Goal: Contribute content: Contribute content

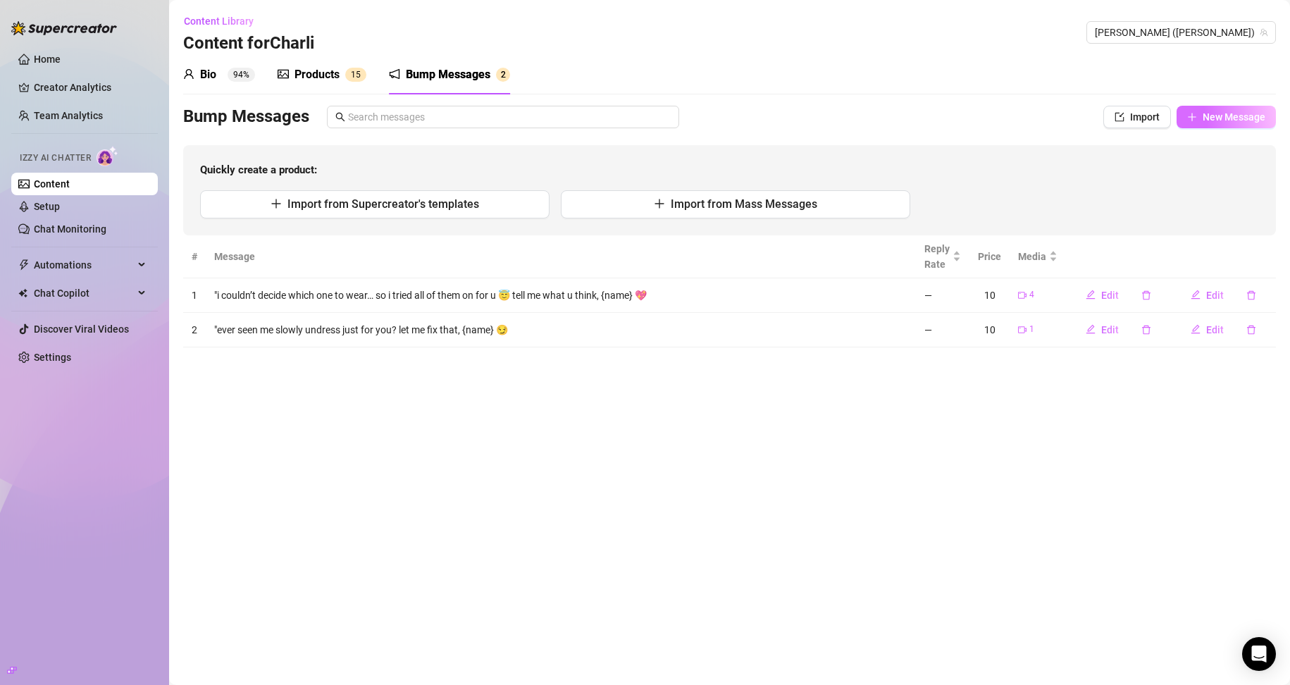
click at [1225, 122] on span "New Message" at bounding box center [1233, 116] width 63 height 11
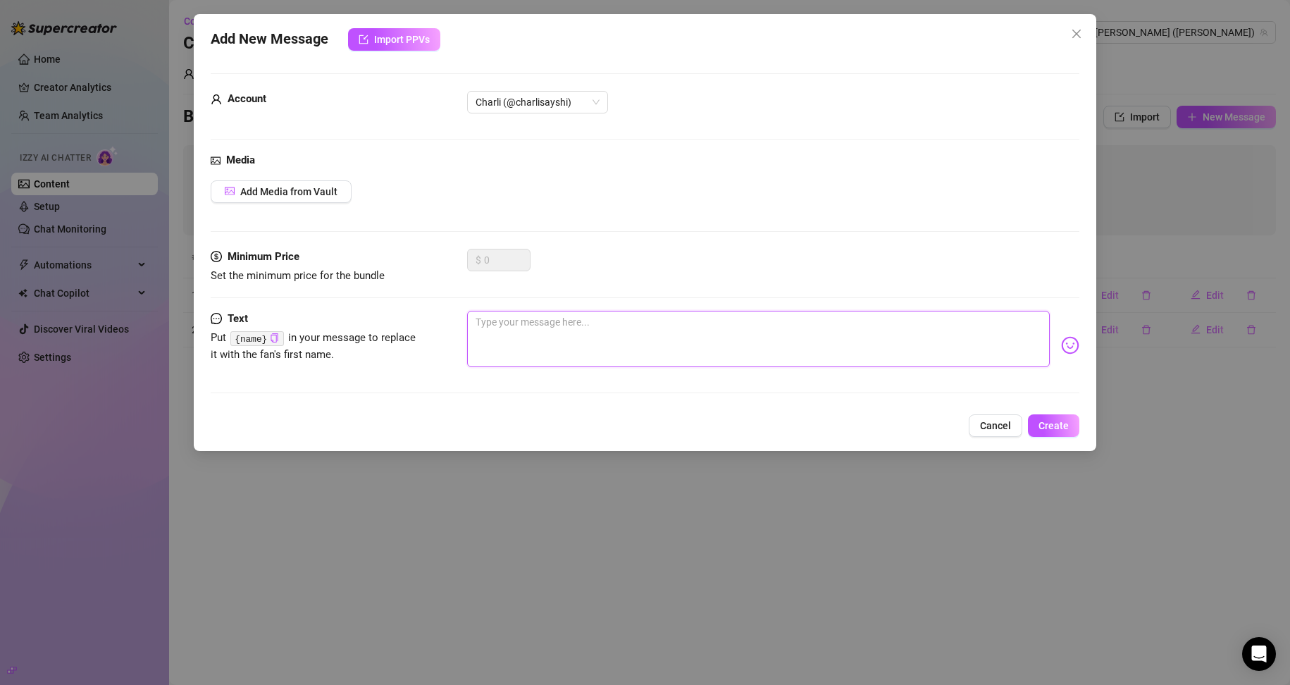
click at [517, 338] on textarea at bounding box center [758, 339] width 583 height 56
click at [495, 332] on textarea at bounding box center [758, 339] width 583 height 56
paste textarea "I felt extra pretty [DATE]… so I took a few photos just for your eyes 💋"
type textarea "I felt extra pretty [DATE]… so I took a few photos just for your eyes 💋"
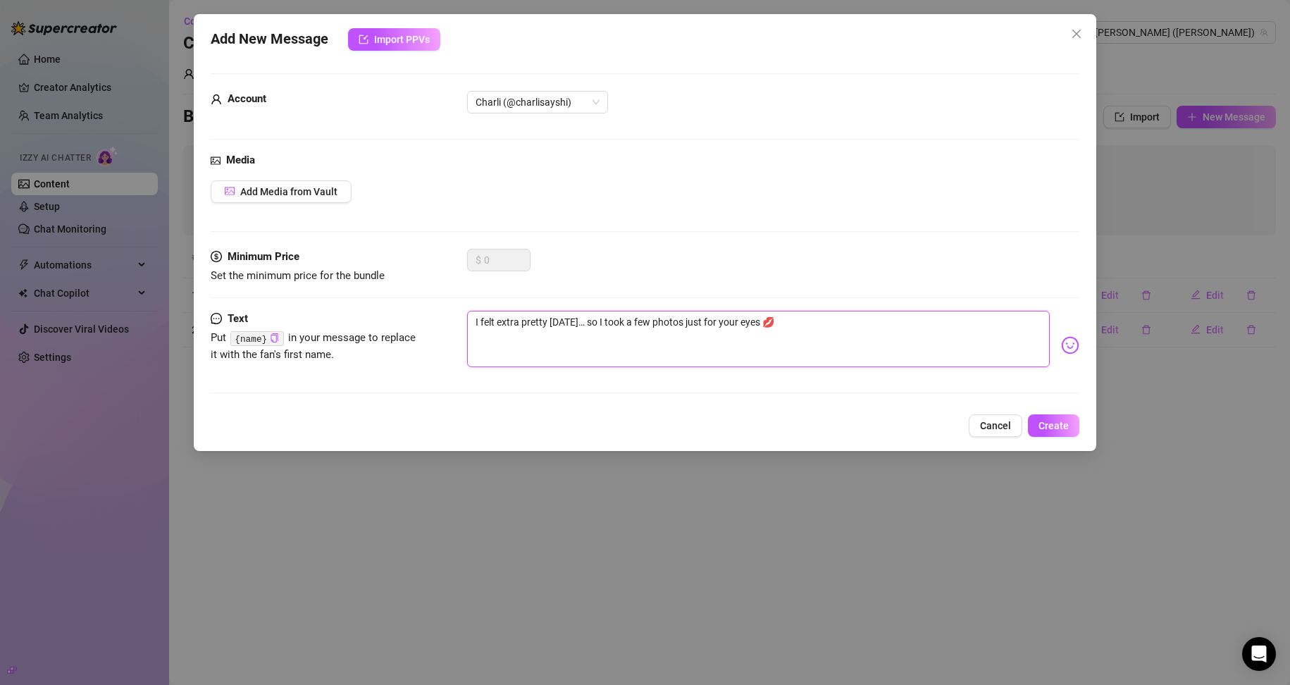
click at [478, 318] on textarea "I felt extra pretty [DATE]… so I took a few photos just for your eyes 💋" at bounding box center [758, 339] width 583 height 56
type textarea "i felt extra pretty [DATE]… so I took a few photos just for your eyes 💋"
click at [715, 318] on textarea "i felt extra pretty [DATE]… so I took a few photos just for your eyes 💋" at bounding box center [758, 339] width 583 height 56
type textarea "i felt extra pretty [DATE]… so I took a few photos just for ur eyes 💋"
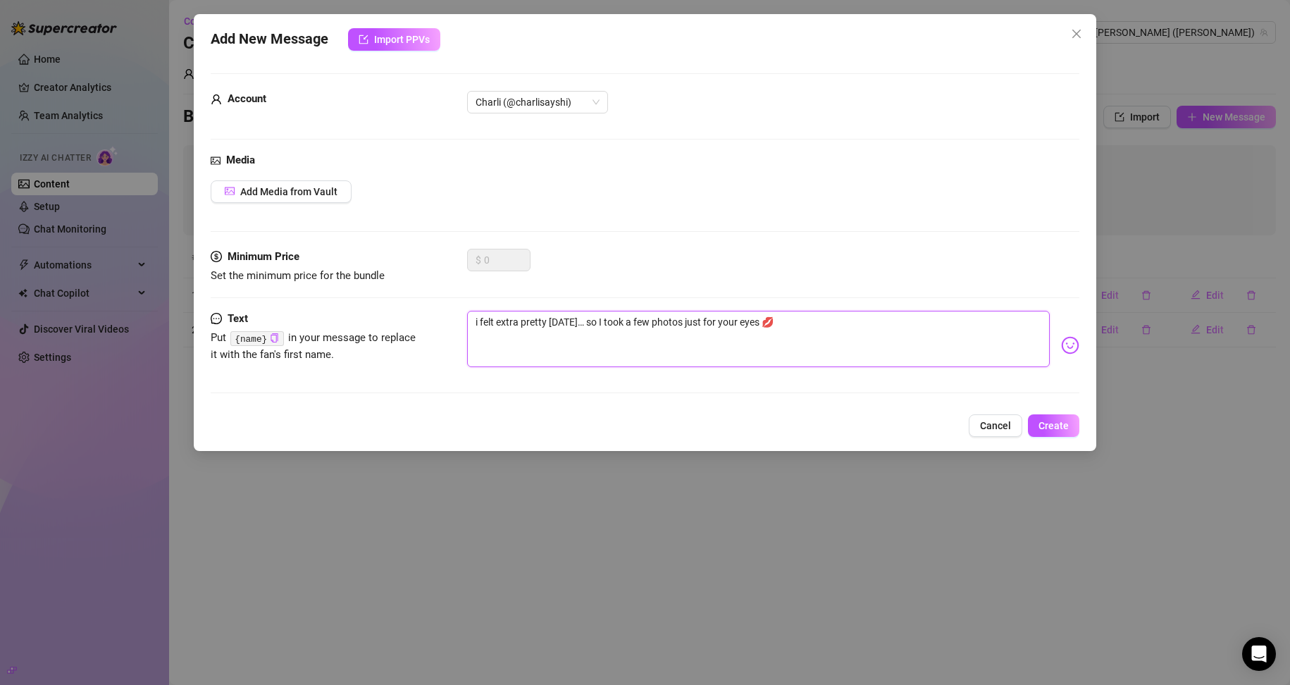
type textarea "i felt extra pretty [DATE]… so I took a few photos just for ur eyes 💋"
click at [744, 319] on textarea "i felt extra pretty [DATE]… so I took a few photos just for ur eyes 💋" at bounding box center [758, 339] width 583 height 56
type textarea "i felt extra pretty [DATE]… so I took a few photos just for ur eyes, 💋"
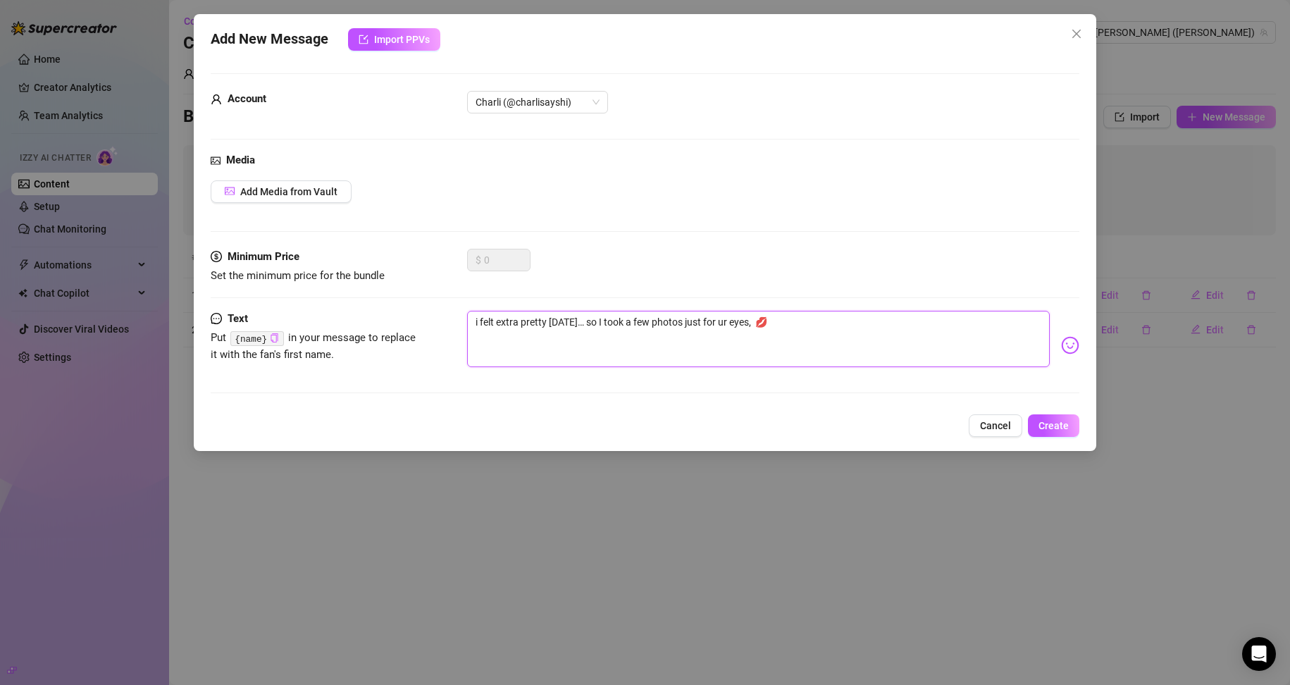
type textarea "i felt extra pretty [DATE]… so I took a few photos just for ur eyes, 💋"
click at [271, 339] on icon "copy" at bounding box center [274, 337] width 9 height 9
click at [747, 320] on textarea "i felt extra pretty [DATE]… so I took a few photos just for ur eyes, 💋" at bounding box center [758, 339] width 583 height 56
type textarea "i felt extra pretty [DATE]… so I took a few photos just for ur eyes, 💋"
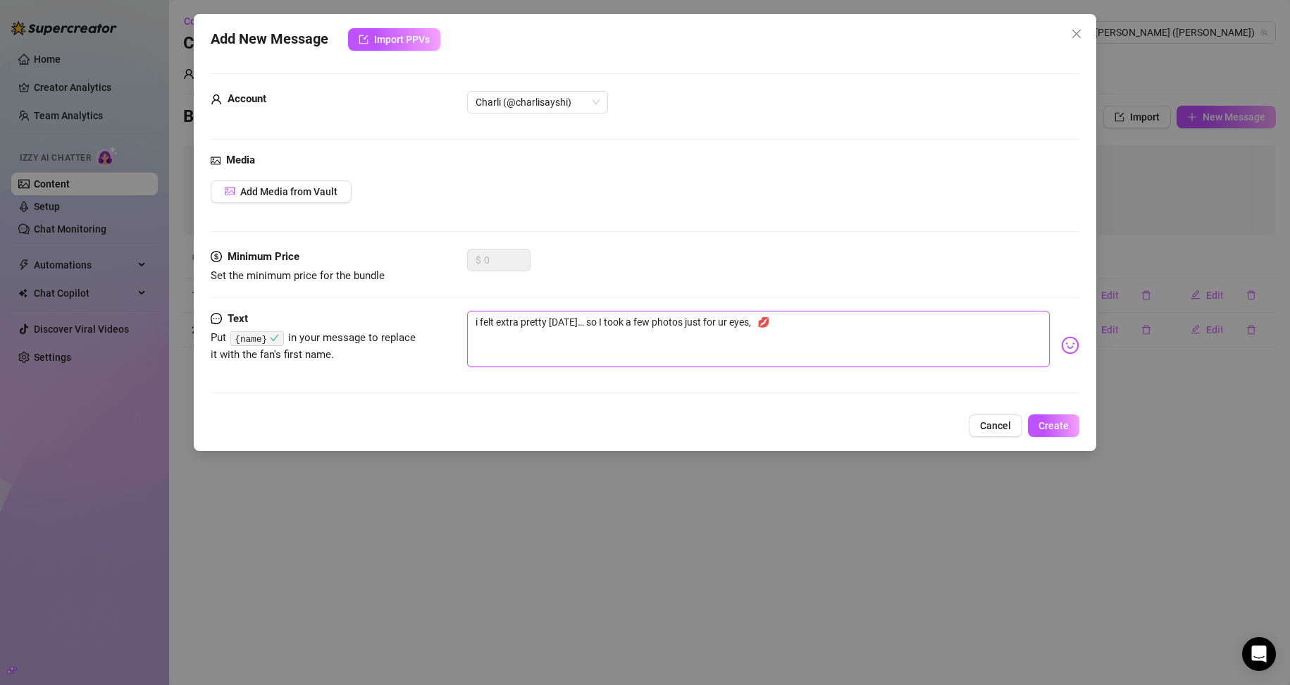
paste textarea "{name}"
type textarea "i felt extra pretty [DATE]… so I took a few photos just for ur eyes, {name} 💋"
click at [787, 320] on textarea "i felt extra pretty [DATE]… so I took a few photos just for ur eyes, {name} 💋" at bounding box center [758, 339] width 583 height 56
type textarea "i felt extra pretty [DATE]… so I took a few photos just for ur eyes, {name} 💋"
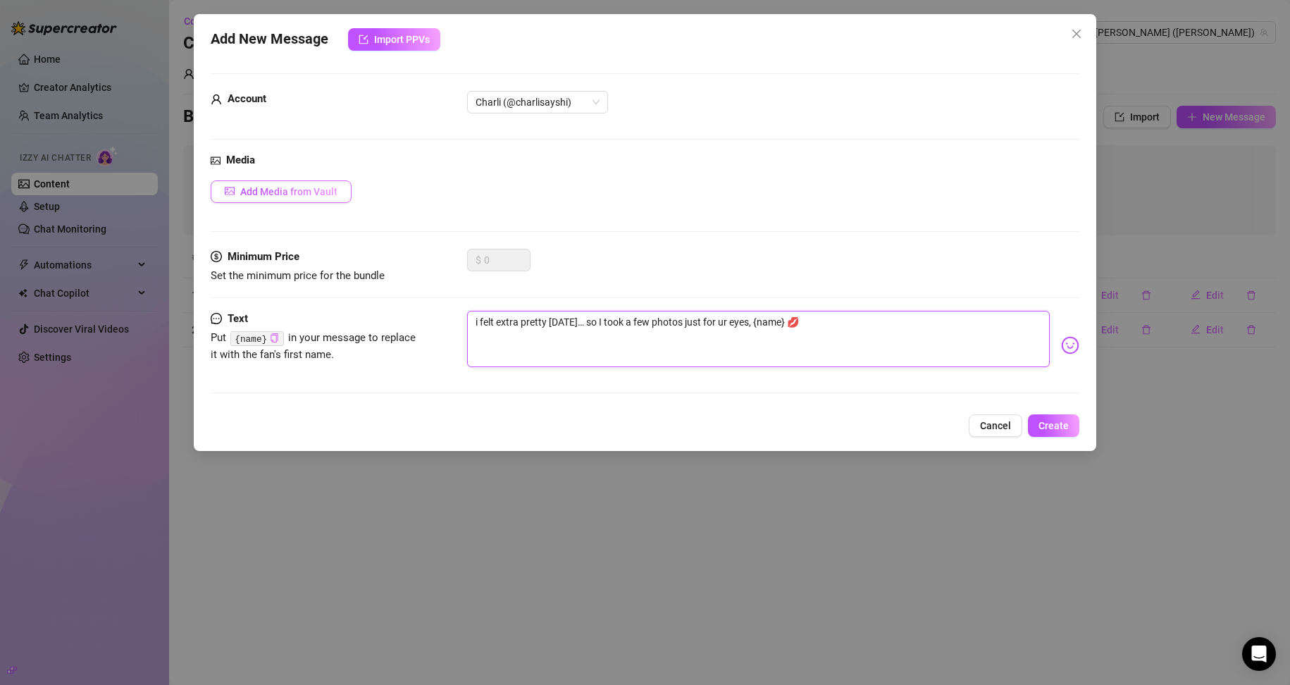
type textarea "i felt extra pretty [DATE]… so I took a few photos just for ur eyes, {name} 💋"
click at [289, 189] on span "Add Media from Vault" at bounding box center [288, 191] width 97 height 11
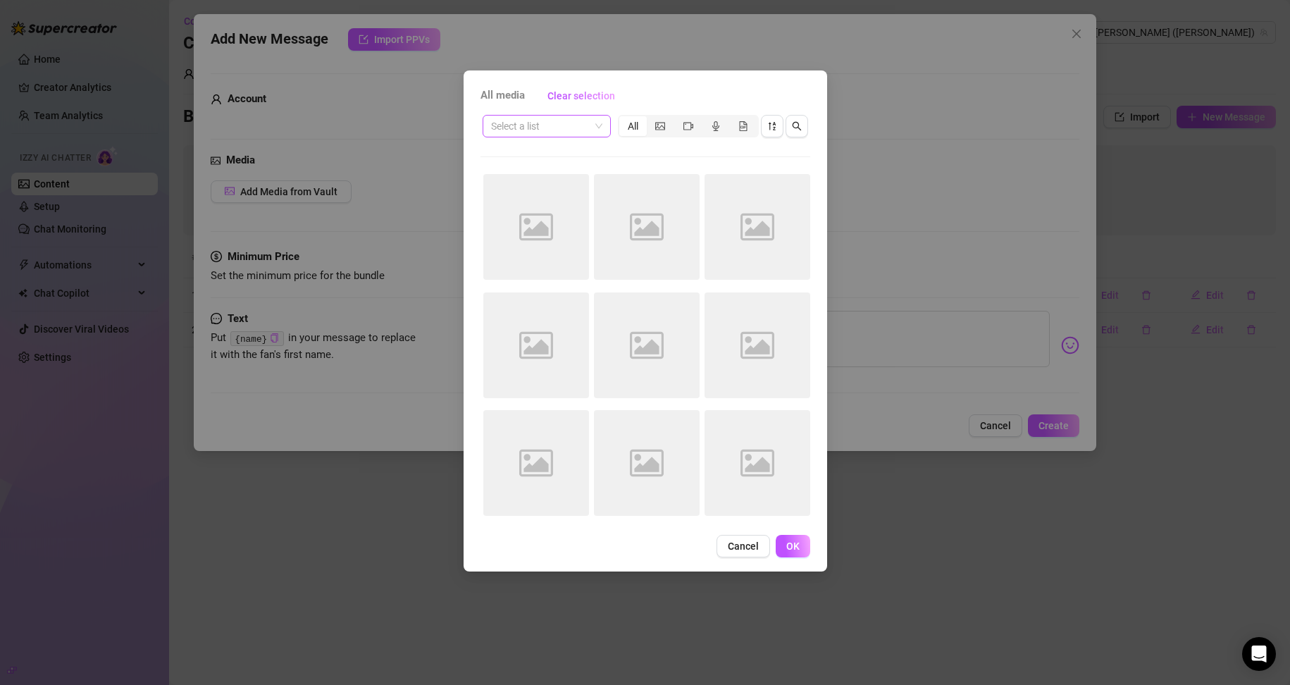
click at [545, 126] on input "search" at bounding box center [540, 126] width 99 height 21
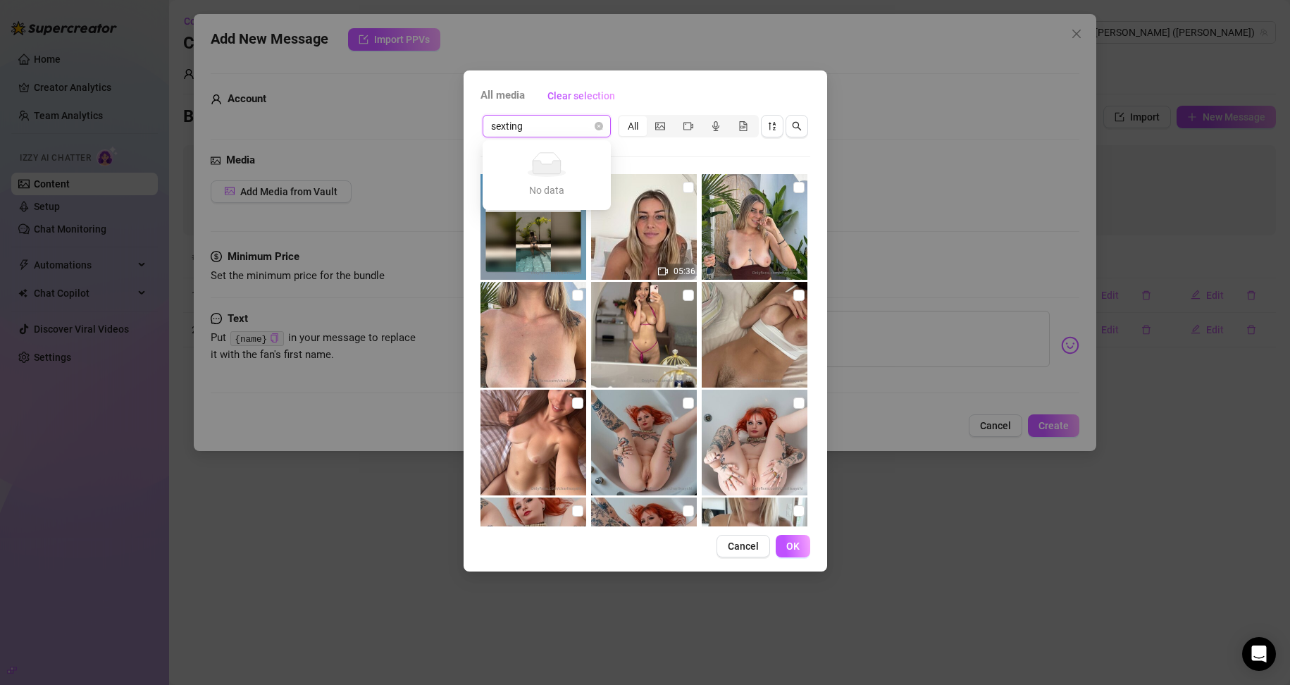
click at [565, 132] on input "sexting" at bounding box center [540, 126] width 99 height 21
type input "sext"
click at [580, 132] on input "search" at bounding box center [540, 126] width 99 height 21
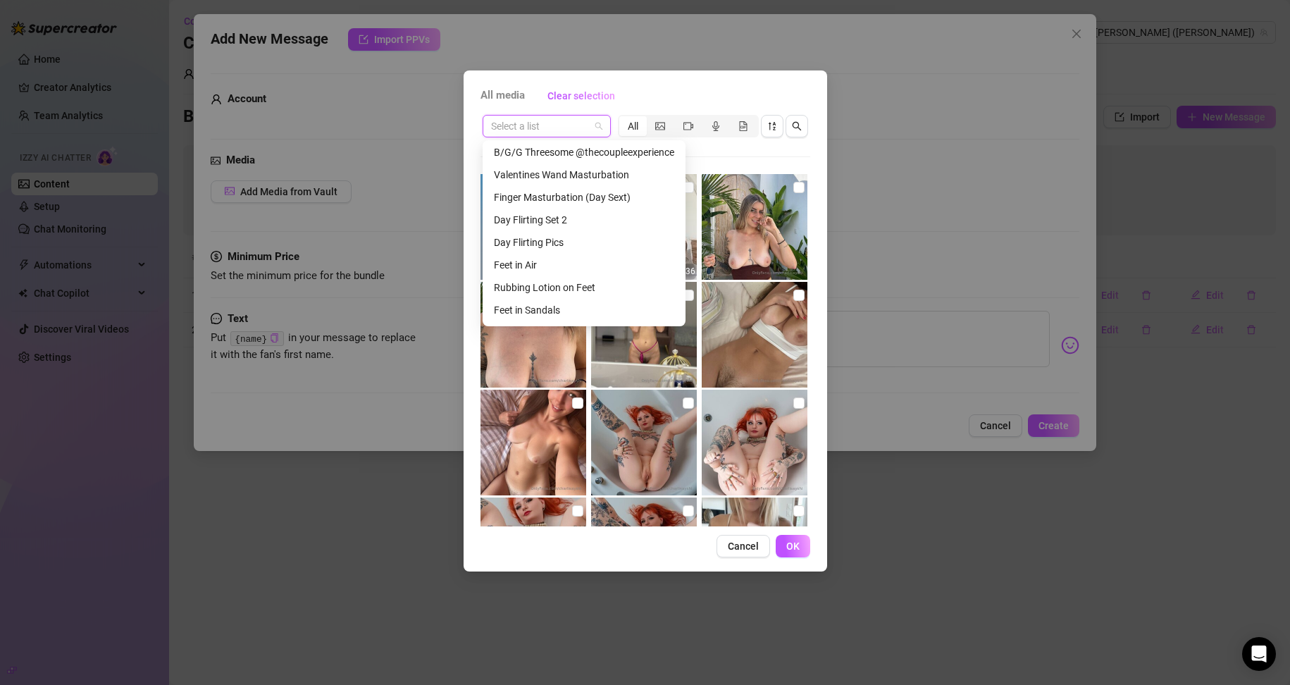
scroll to position [1073, 0]
click at [570, 225] on div "Day Flirting Pics" at bounding box center [584, 230] width 180 height 15
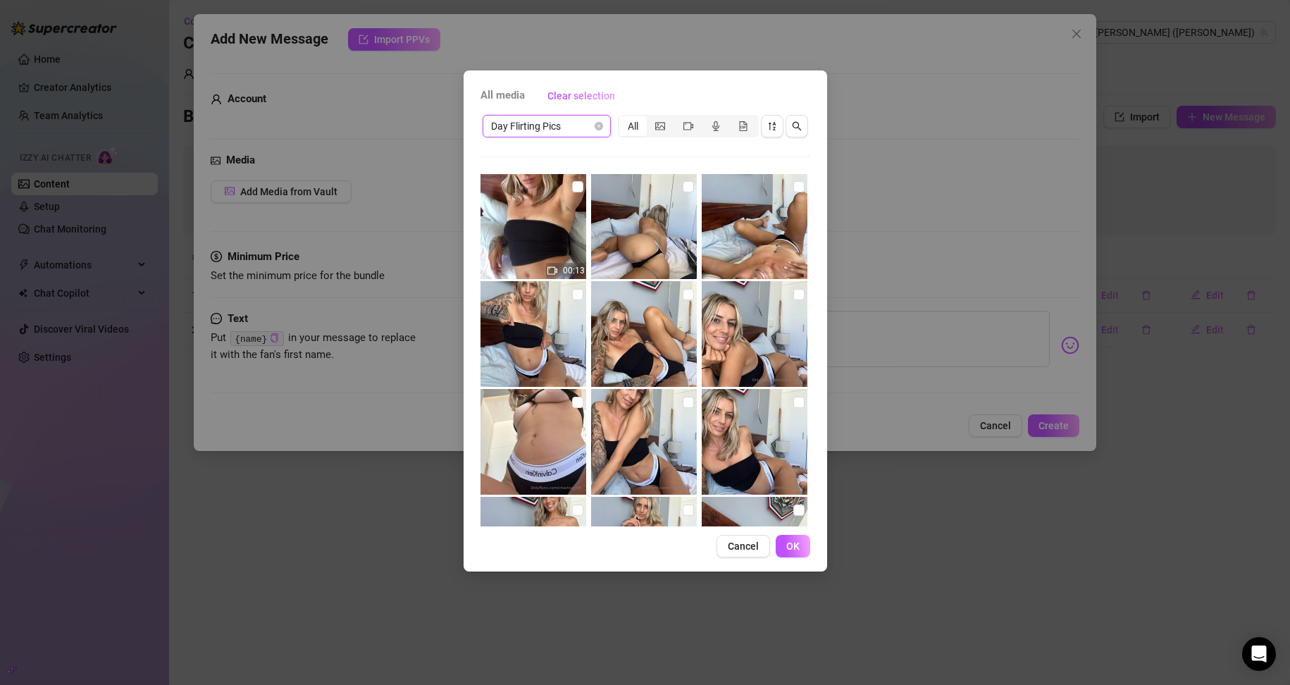
scroll to position [0, 0]
click at [573, 182] on input "checkbox" at bounding box center [577, 187] width 11 height 11
checkbox input "true"
click at [682, 188] on input "checkbox" at bounding box center [687, 187] width 11 height 11
checkbox input "true"
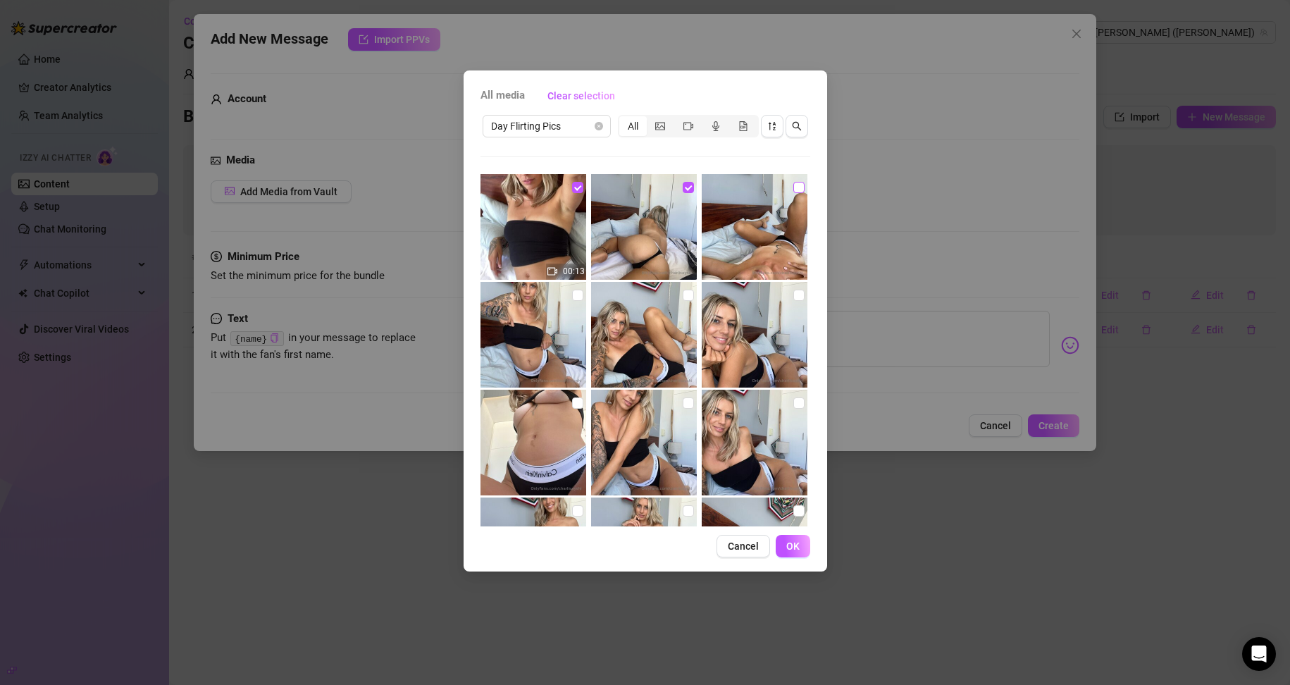
click at [794, 189] on input "checkbox" at bounding box center [798, 187] width 11 height 11
checkbox input "true"
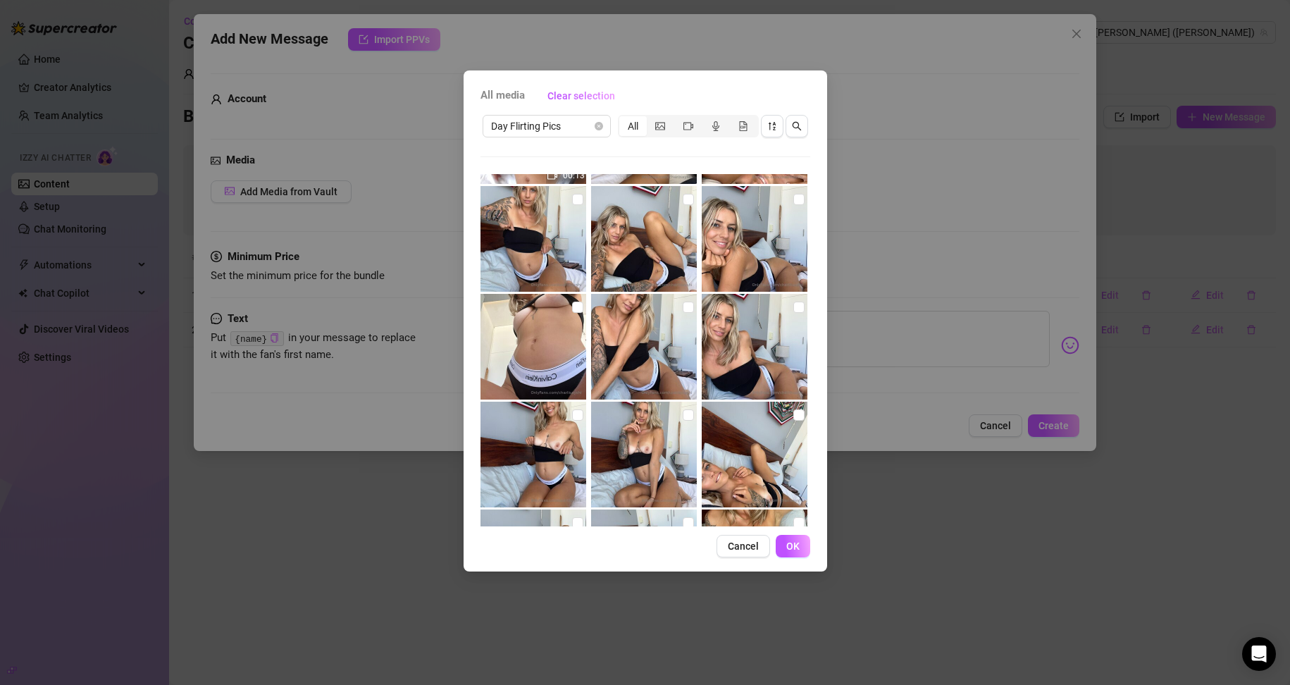
scroll to position [70, 0]
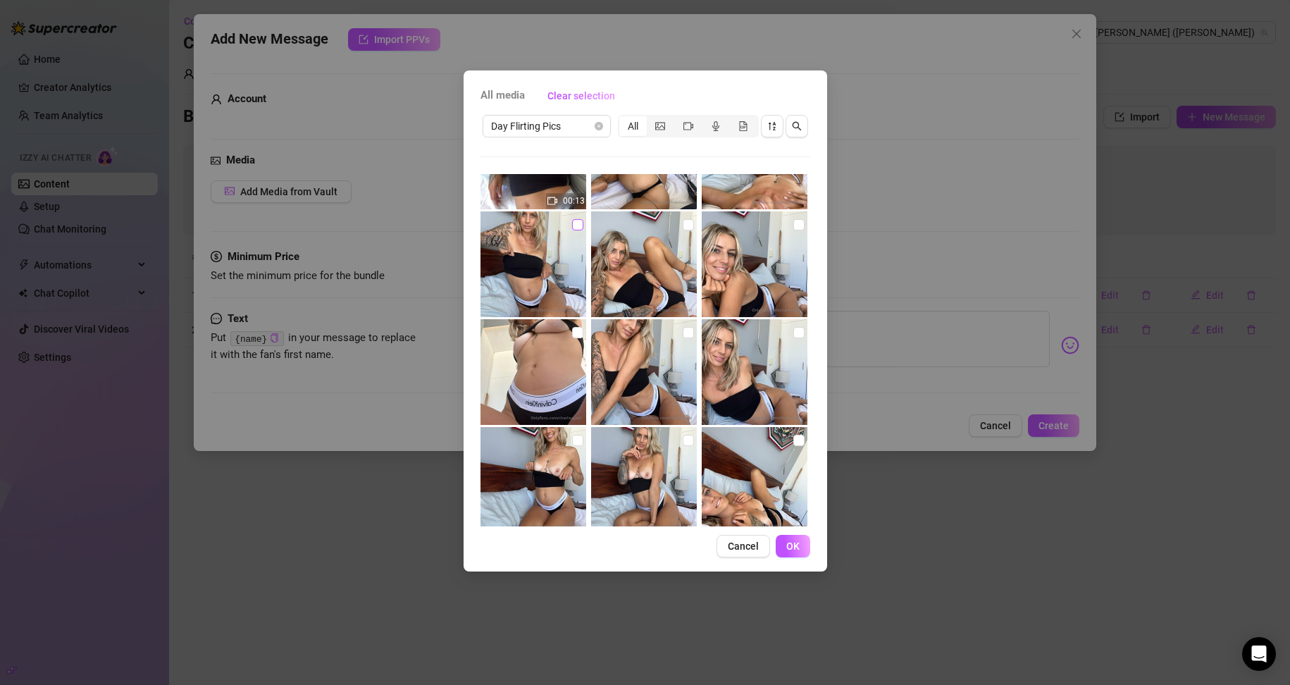
click at [575, 230] on input "checkbox" at bounding box center [577, 224] width 11 height 11
checkbox input "true"
click at [682, 223] on input "checkbox" at bounding box center [687, 224] width 11 height 11
checkbox input "true"
click at [793, 222] on input "checkbox" at bounding box center [798, 224] width 11 height 11
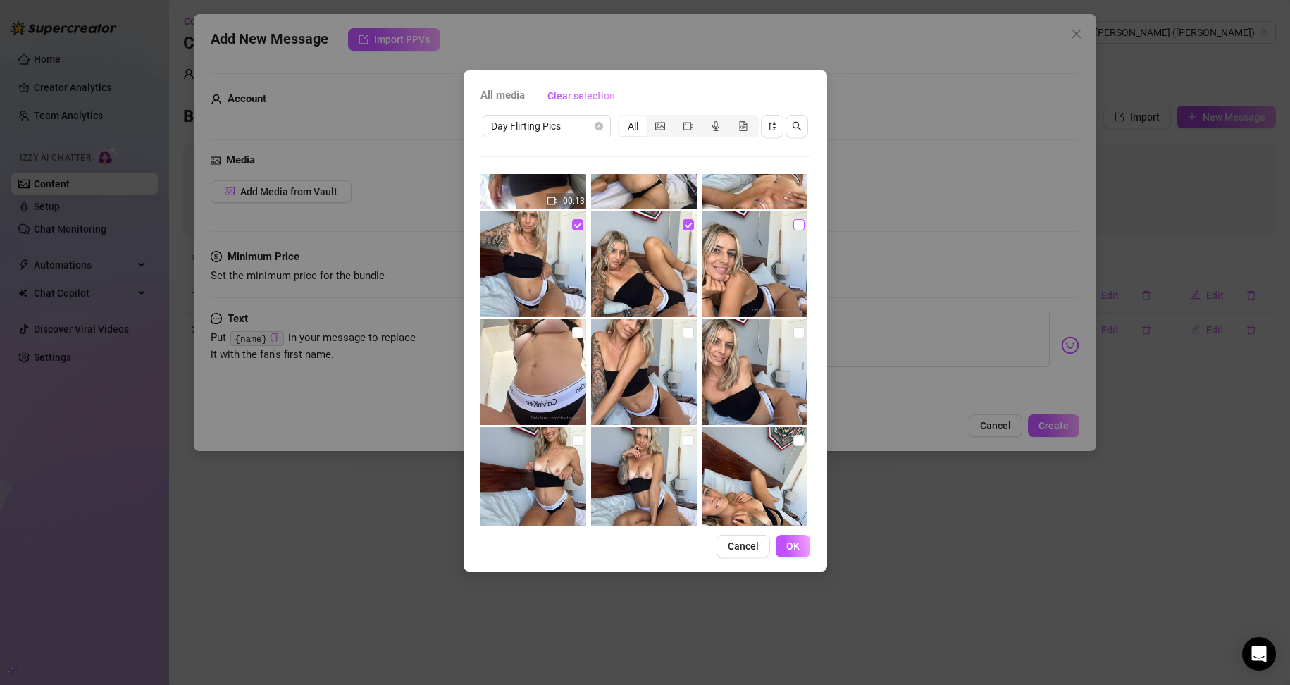
checkbox input "true"
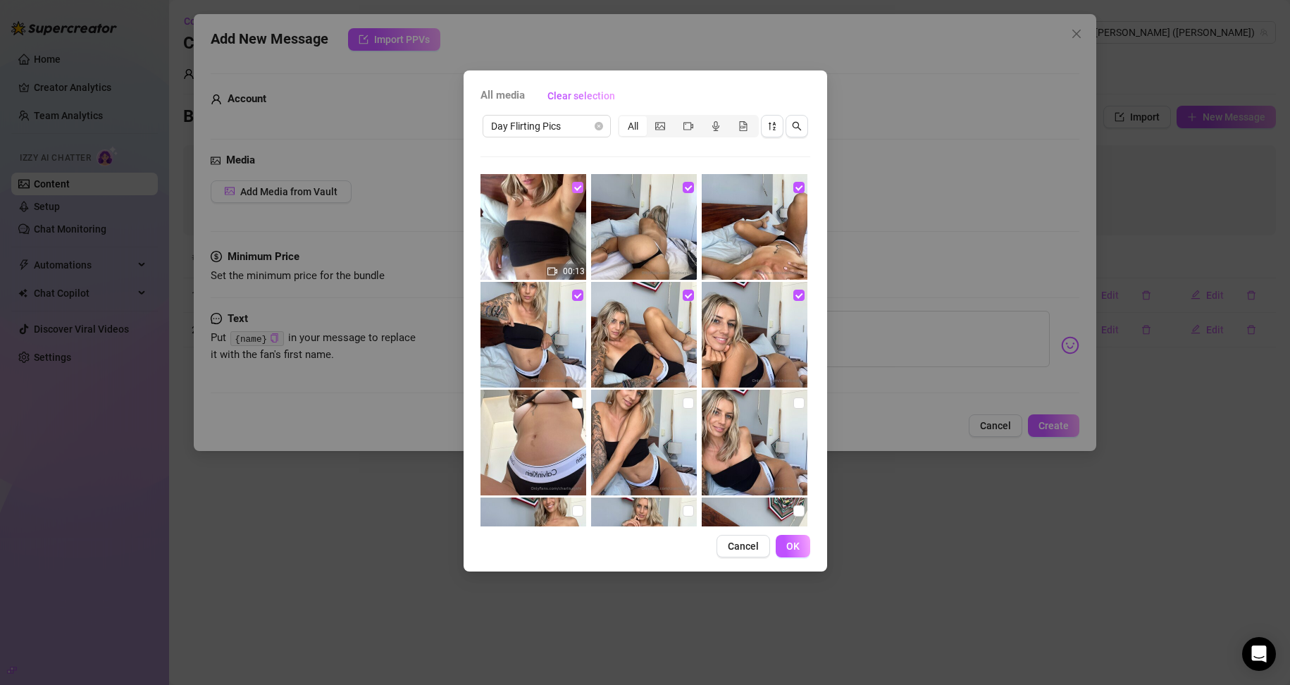
click at [575, 187] on input "checkbox" at bounding box center [577, 187] width 11 height 11
checkbox input "false"
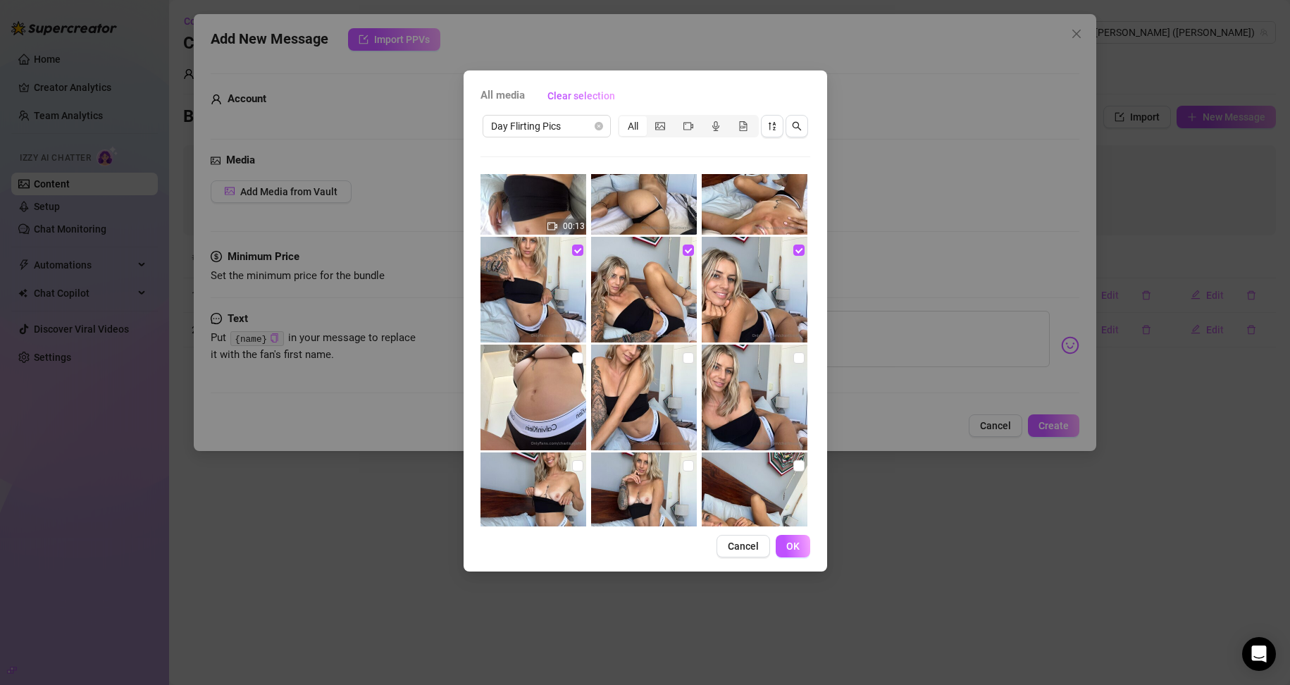
scroll to position [70, 0]
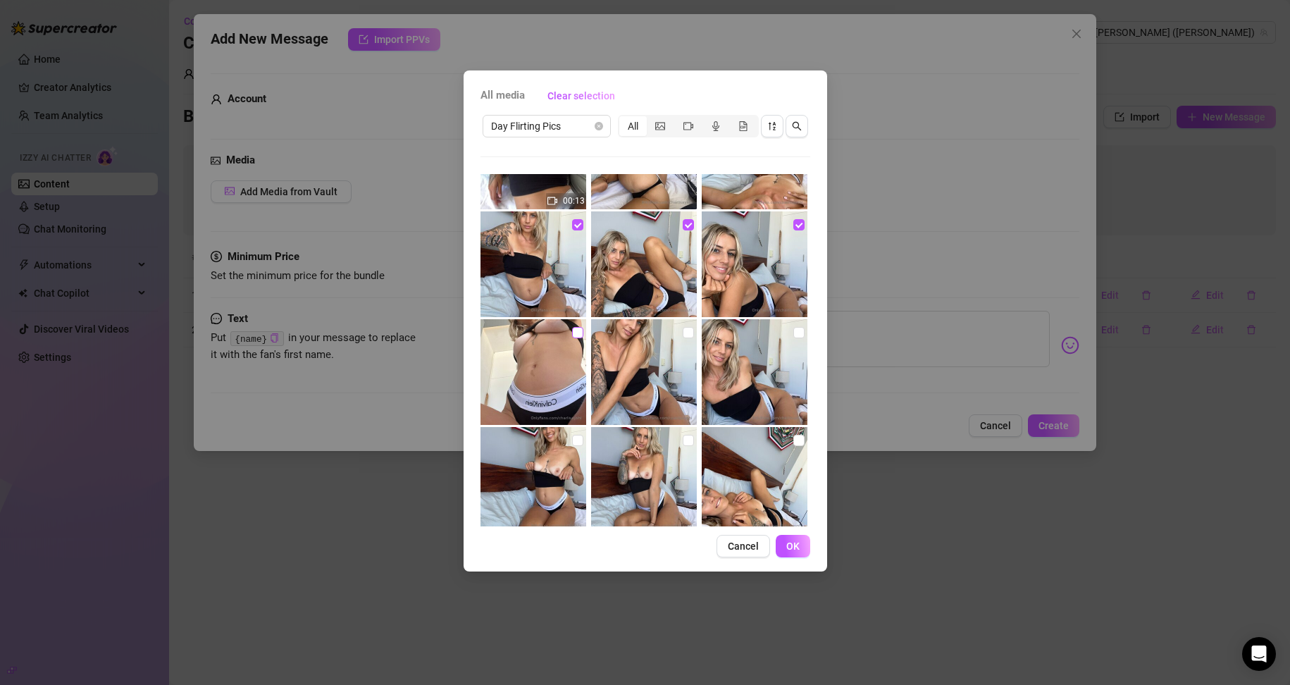
click at [578, 328] on input "checkbox" at bounding box center [577, 332] width 11 height 11
checkbox input "true"
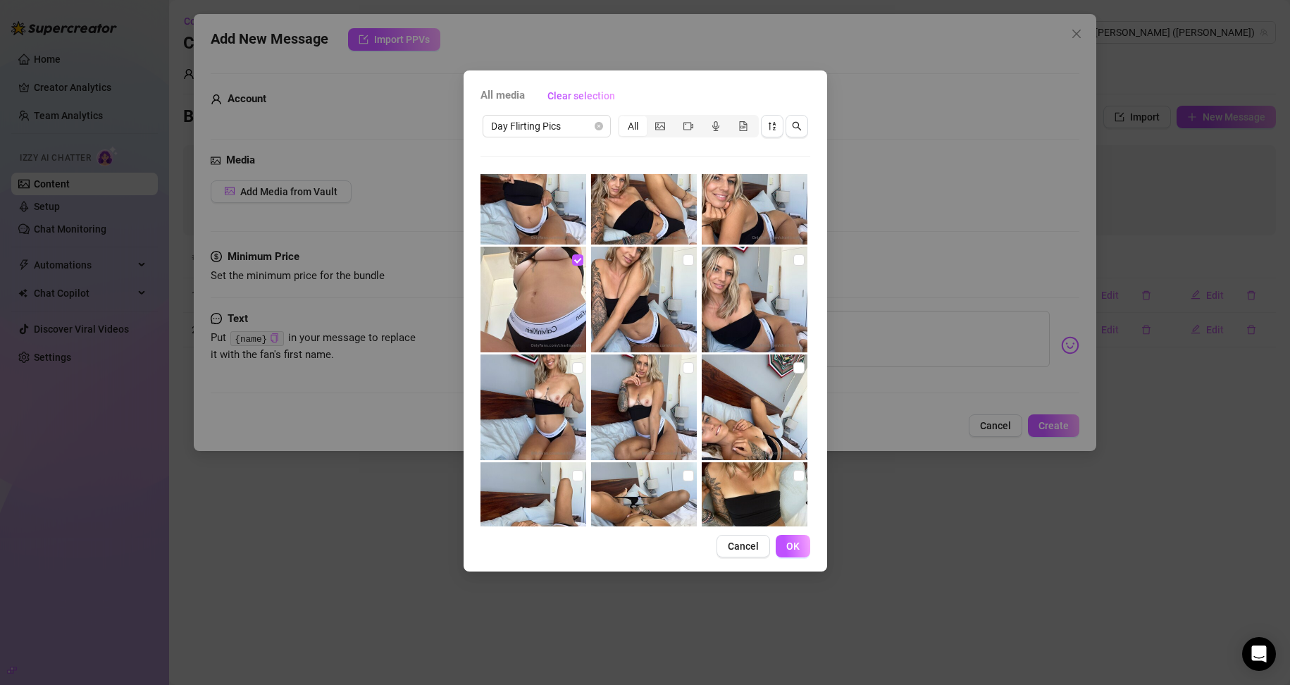
scroll to position [141, 0]
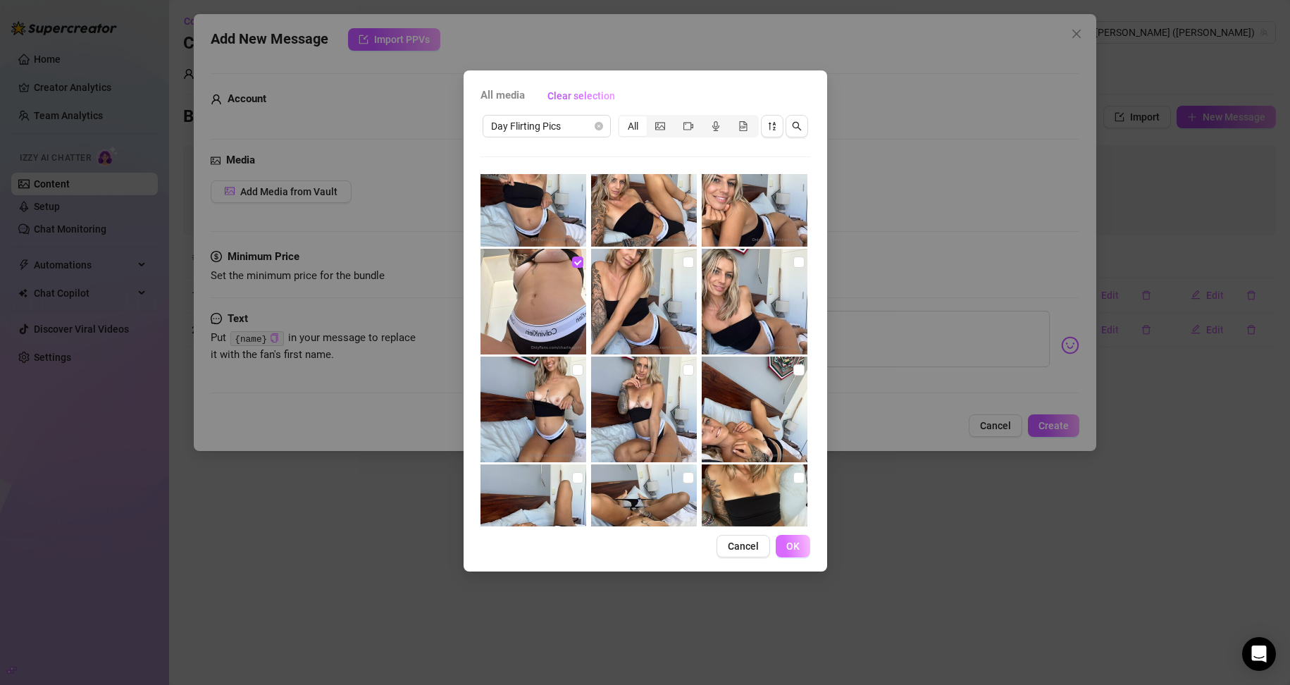
click at [799, 549] on span "OK" at bounding box center [792, 545] width 13 height 11
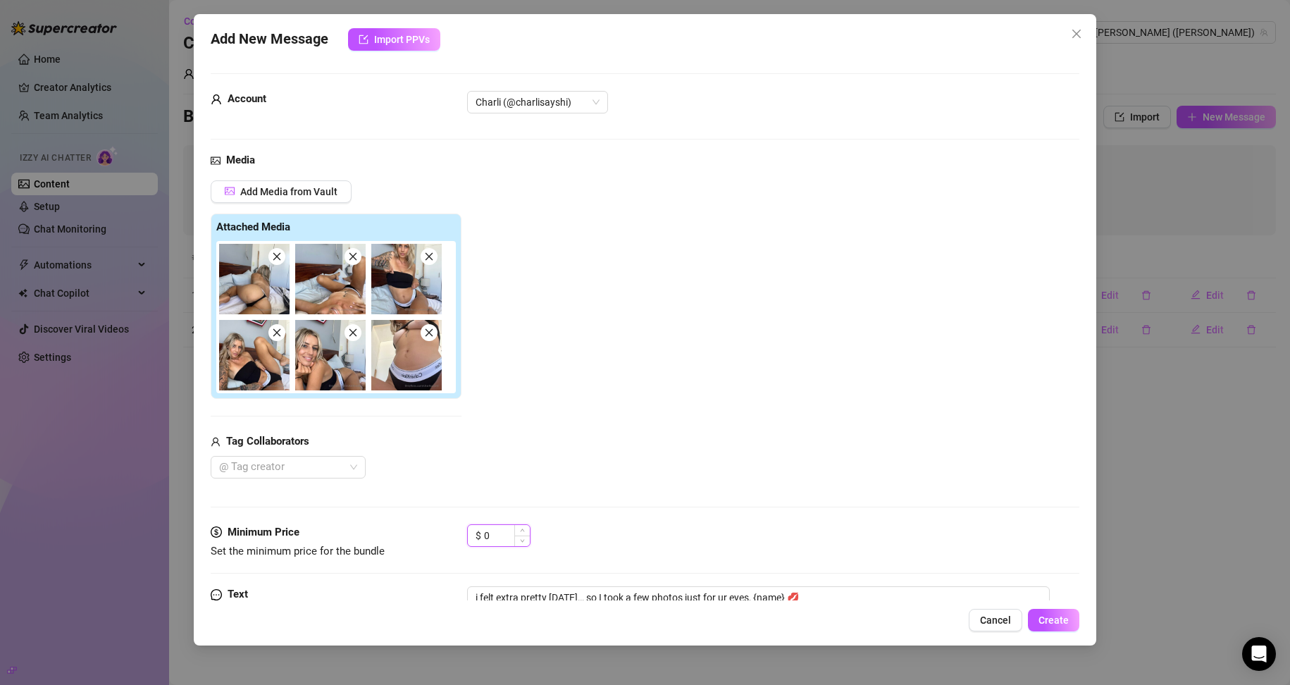
drag, startPoint x: 501, startPoint y: 535, endPoint x: 484, endPoint y: 531, distance: 18.0
click at [484, 531] on input "0" at bounding box center [507, 535] width 46 height 21
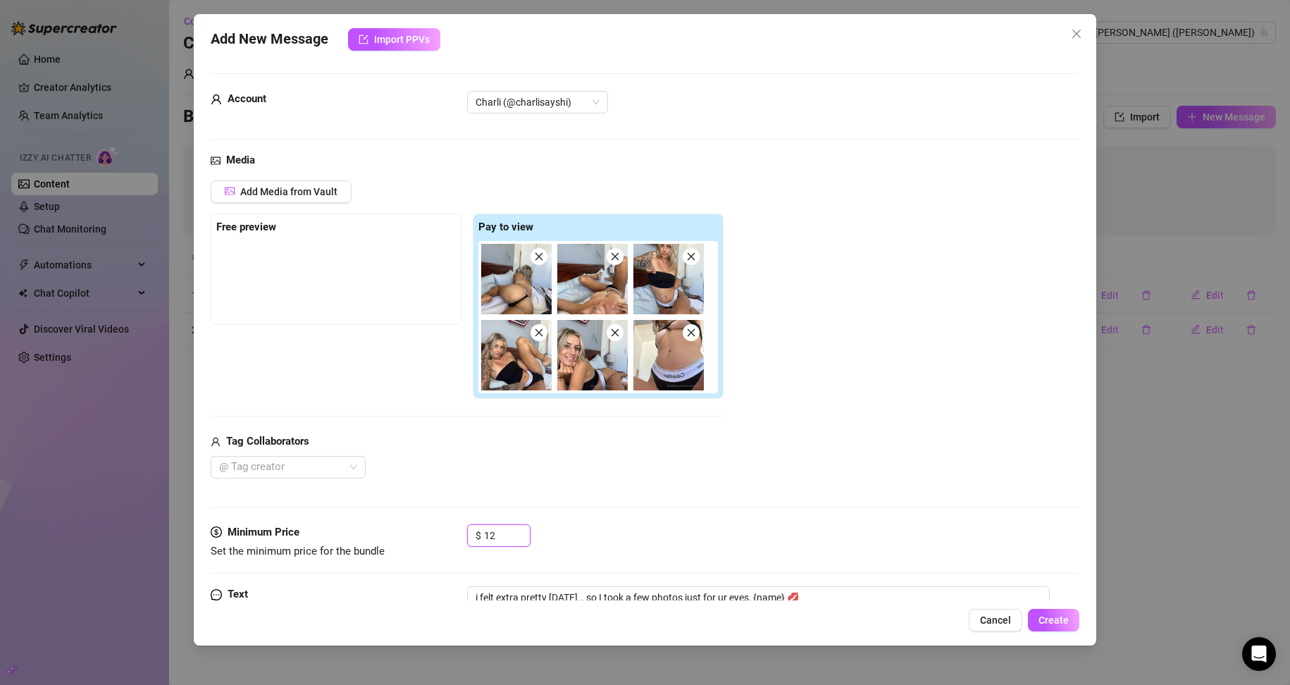
type input "12"
click at [563, 520] on div "Media Add Media from Vault Free preview Pay to view Tag Collaborators @ Tag cre…" at bounding box center [645, 338] width 869 height 372
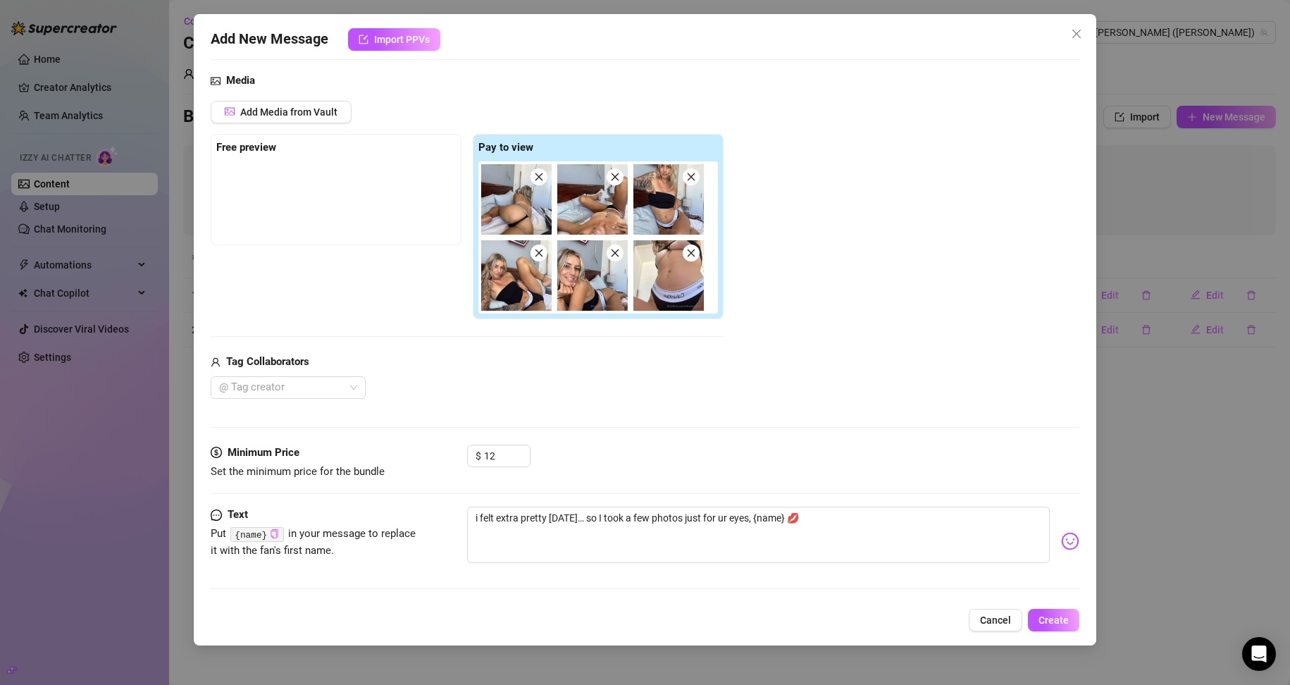
scroll to position [81, 0]
click at [1042, 617] on span "Create" at bounding box center [1053, 619] width 30 height 11
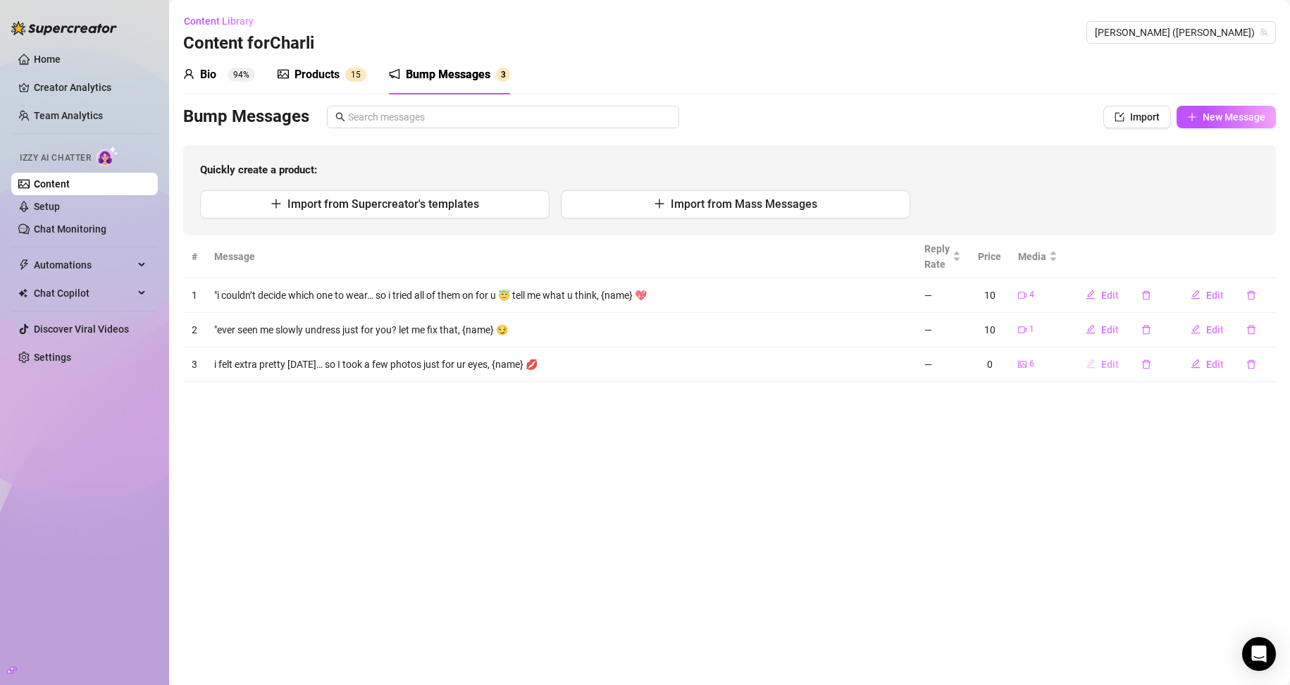
click at [1111, 359] on span "Edit" at bounding box center [1110, 363] width 18 height 11
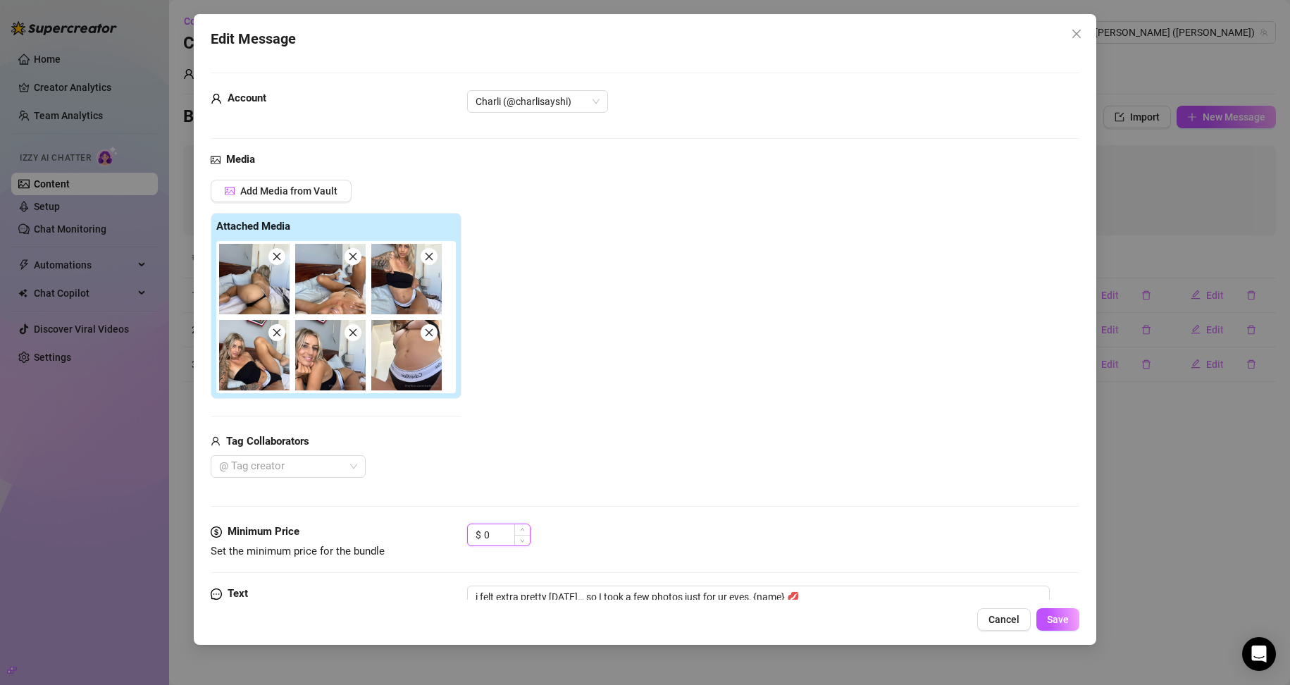
drag, startPoint x: 506, startPoint y: 529, endPoint x: 498, endPoint y: 532, distance: 8.5
click at [500, 532] on input "0" at bounding box center [507, 534] width 46 height 21
drag, startPoint x: 485, startPoint y: 534, endPoint x: 449, endPoint y: 532, distance: 35.3
click at [449, 532] on div "Minimum Price Set the minimum price for the bundle $ 0" at bounding box center [645, 541] width 869 height 36
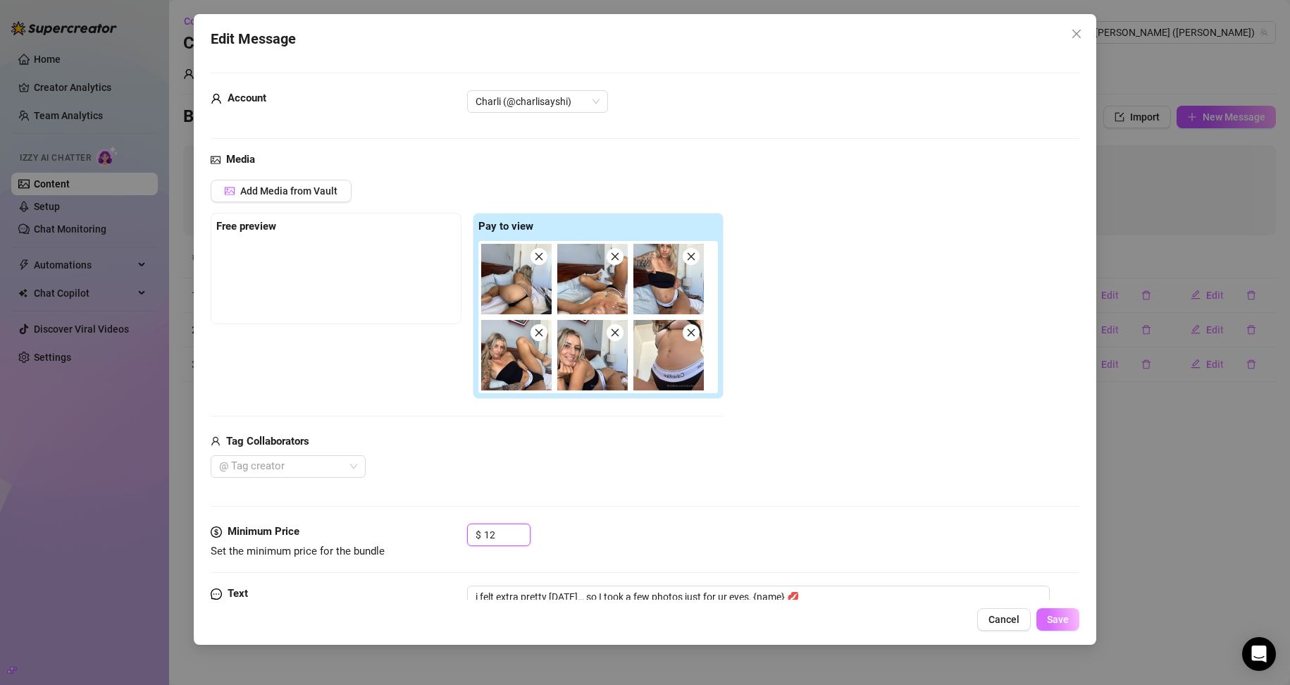
type input "12"
click at [1068, 616] on span "Save" at bounding box center [1058, 618] width 22 height 11
